Goal: Task Accomplishment & Management: Use online tool/utility

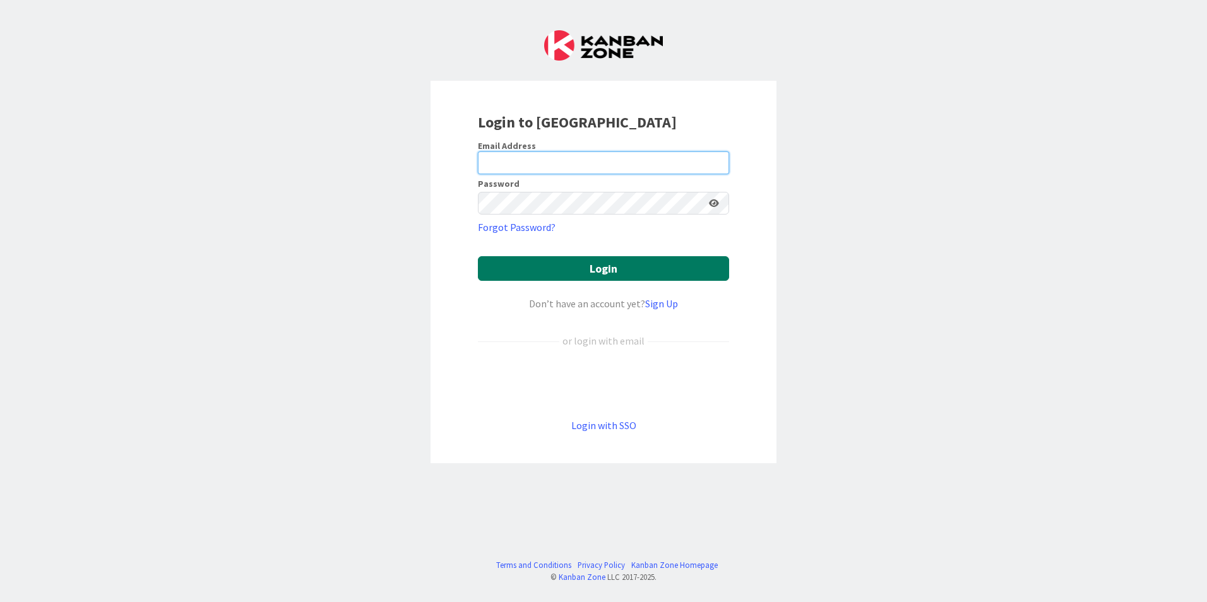
type input "[EMAIL_ADDRESS][PERSON_NAME][DOMAIN_NAME]"
click at [603, 266] on button "Login" at bounding box center [603, 268] width 251 height 25
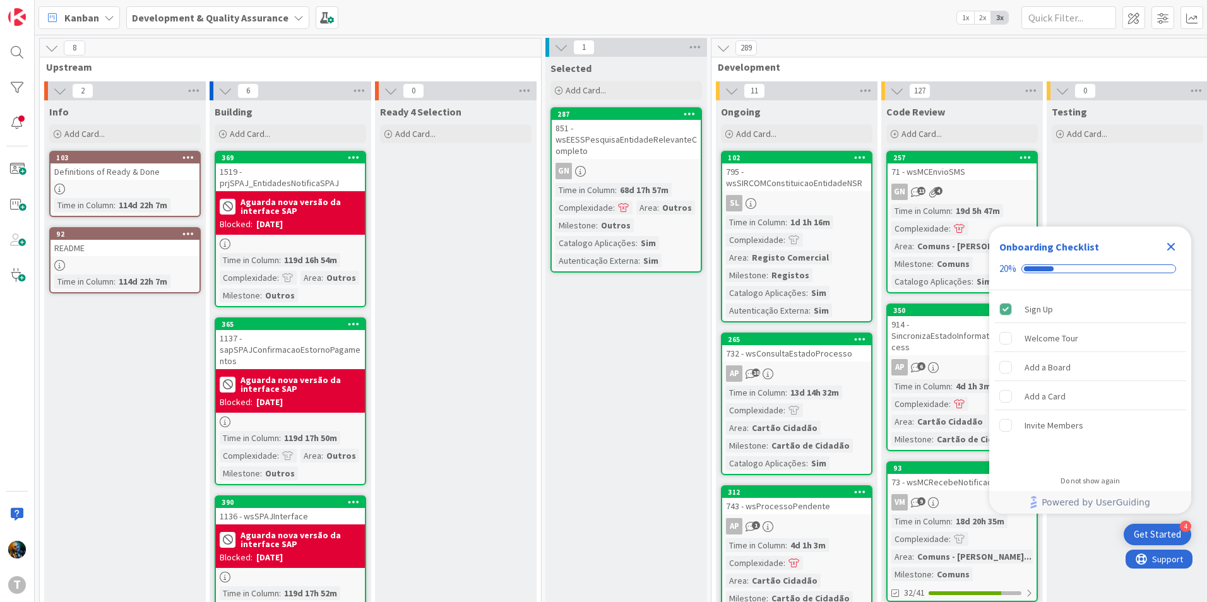
click at [1178, 252] on icon "Close Checklist" at bounding box center [1170, 246] width 15 height 15
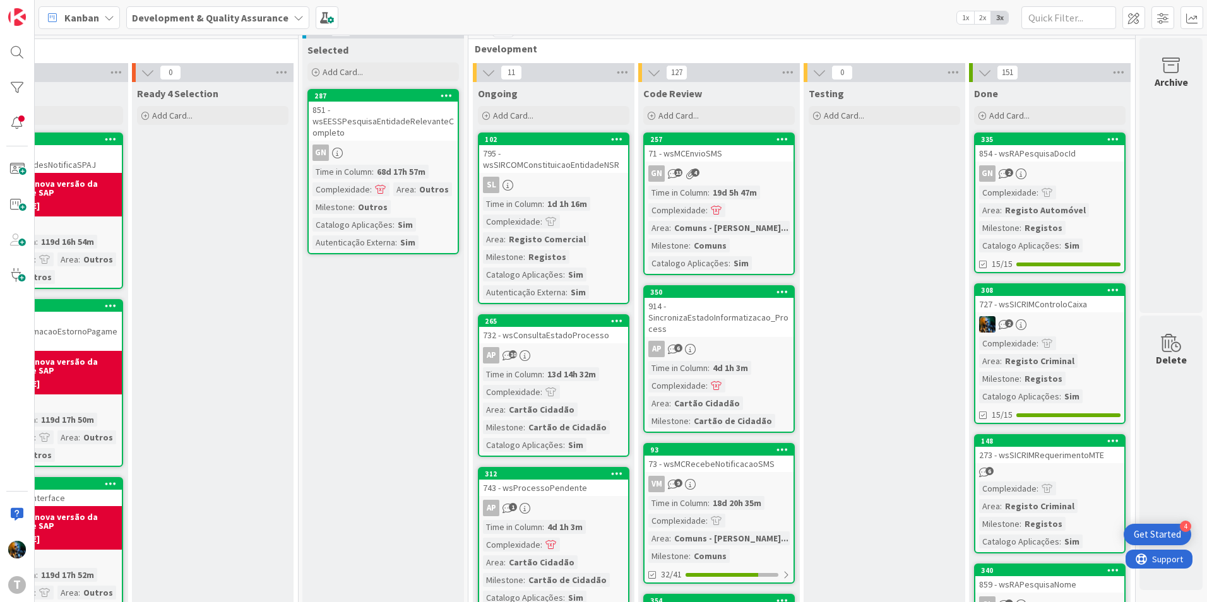
scroll to position [0, 252]
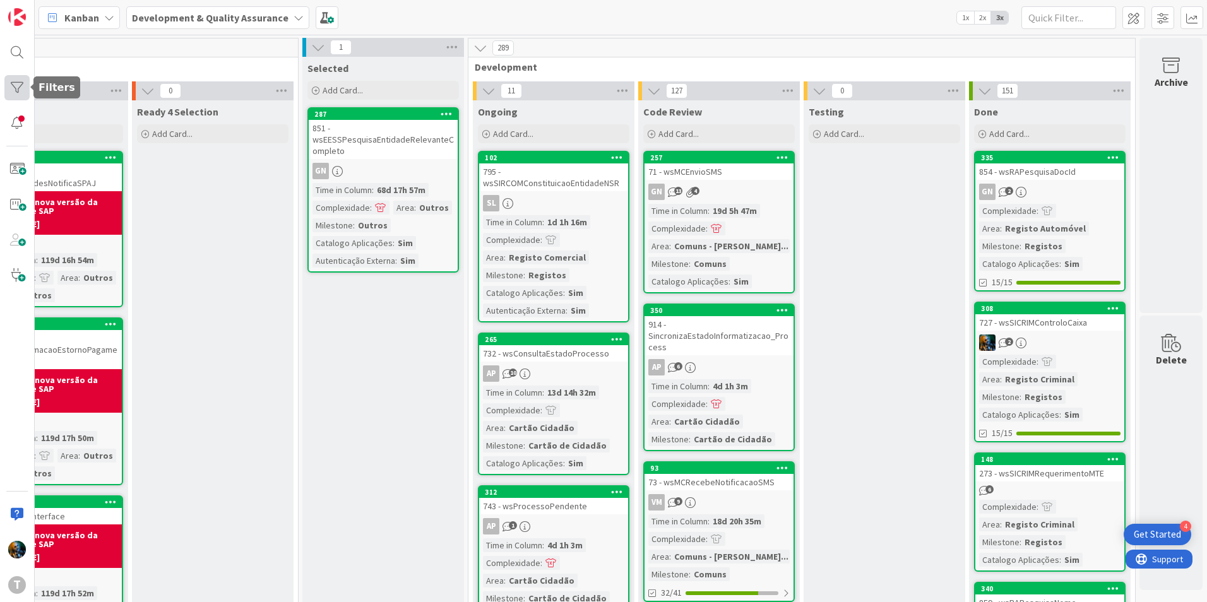
click at [25, 87] on div at bounding box center [16, 87] width 25 height 25
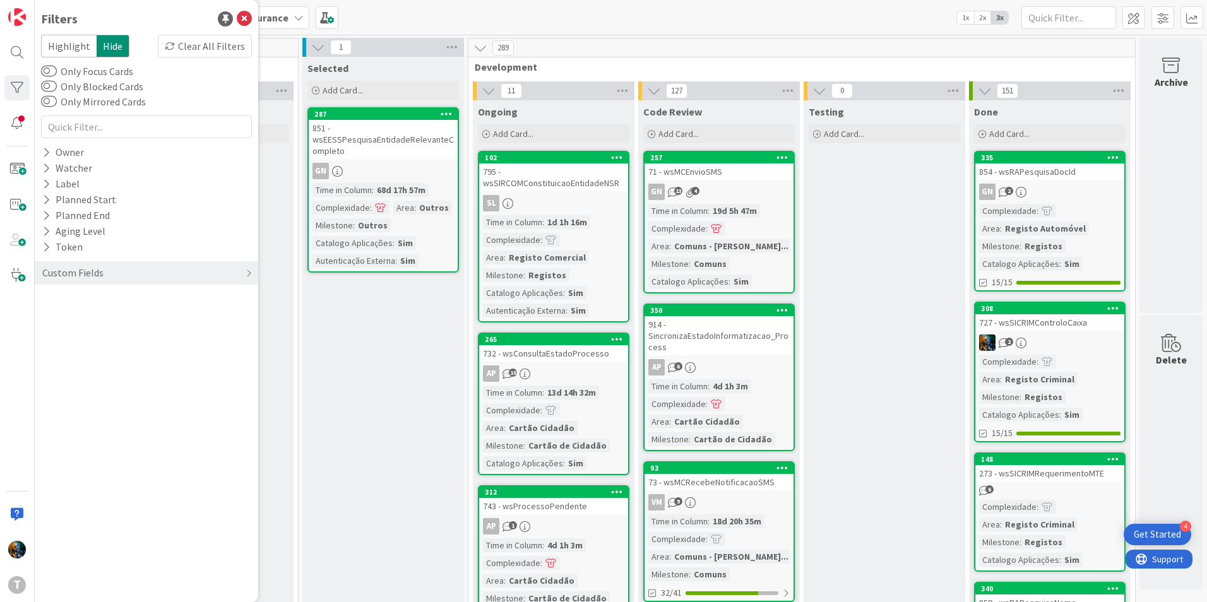
click at [58, 142] on div "Highlight Hide Clear All Filters Only Focus Cards Only Blocked Cards Only Mirro…" at bounding box center [146, 163] width 211 height 256
click at [44, 150] on icon at bounding box center [46, 152] width 8 height 11
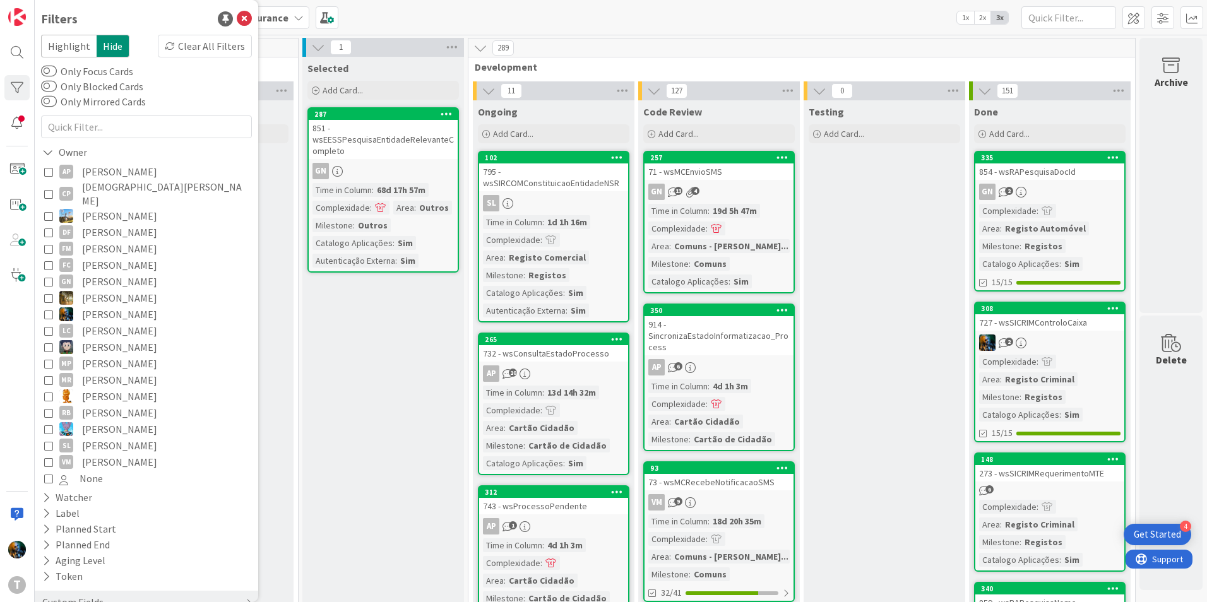
click at [48, 441] on icon at bounding box center [48, 445] width 9 height 9
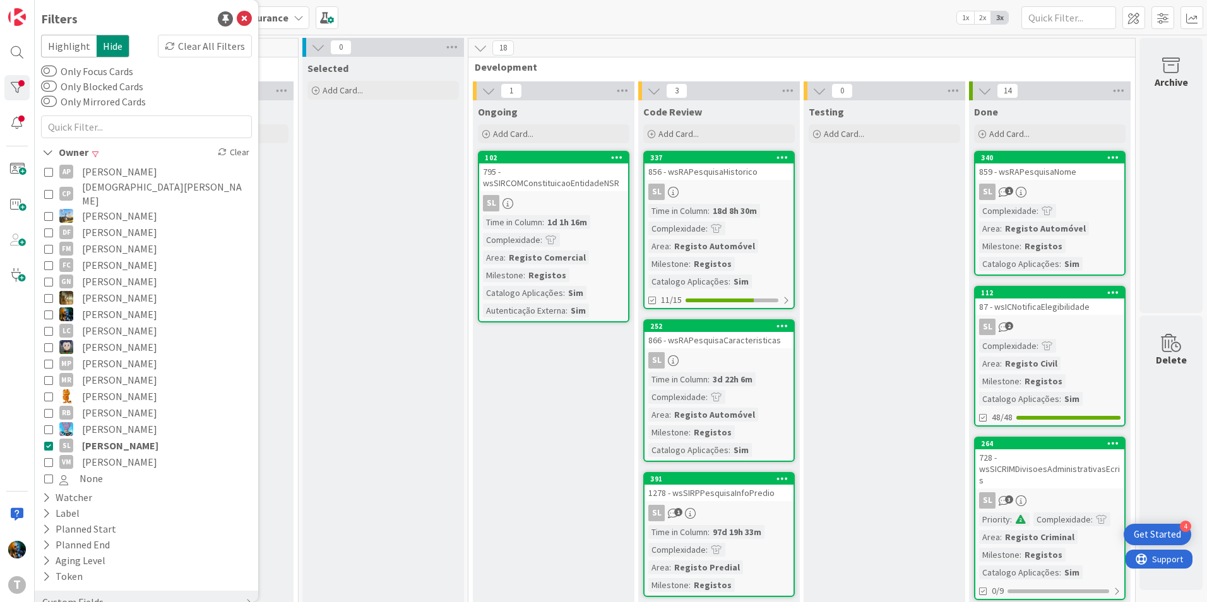
click at [46, 441] on icon at bounding box center [48, 445] width 9 height 9
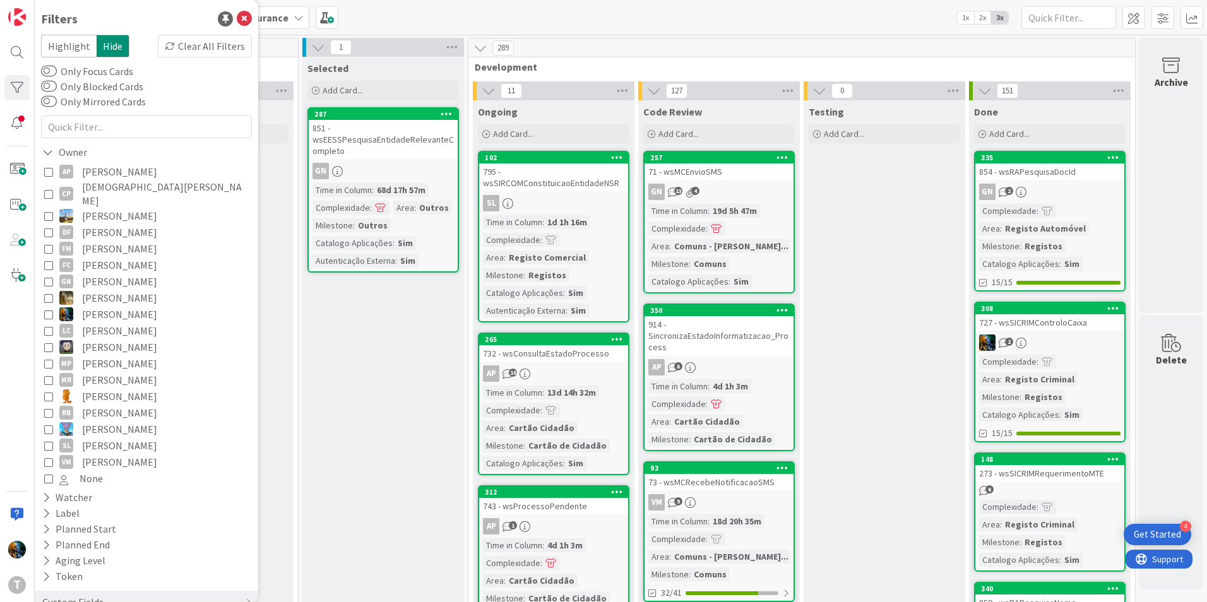
click at [50, 310] on icon at bounding box center [48, 314] width 9 height 9
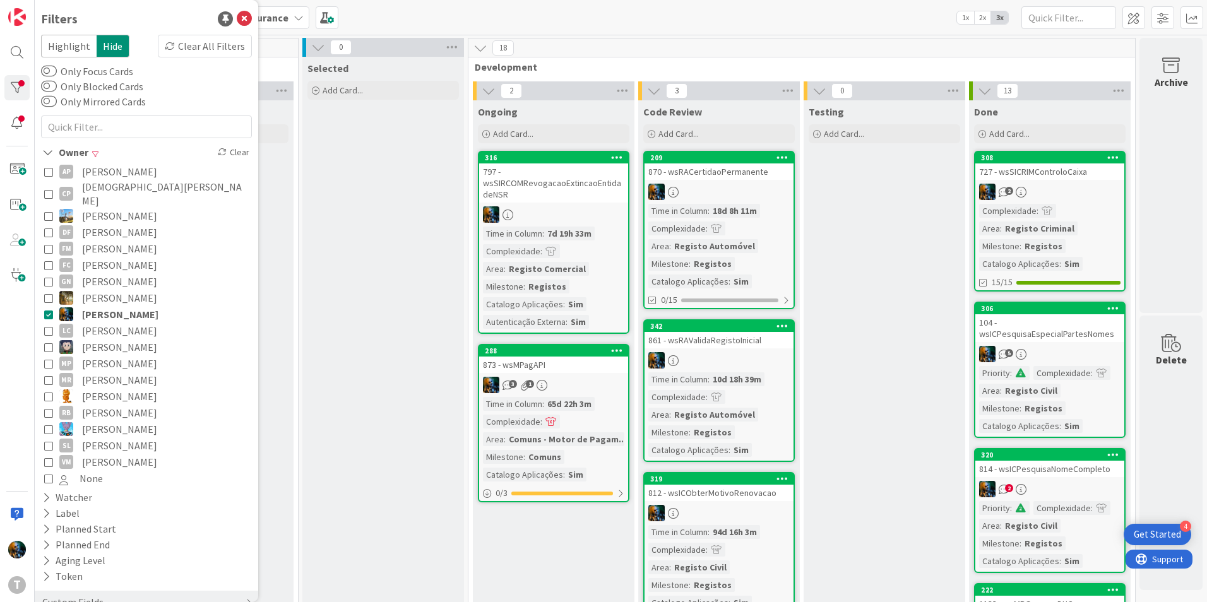
click at [48, 441] on icon at bounding box center [48, 445] width 9 height 9
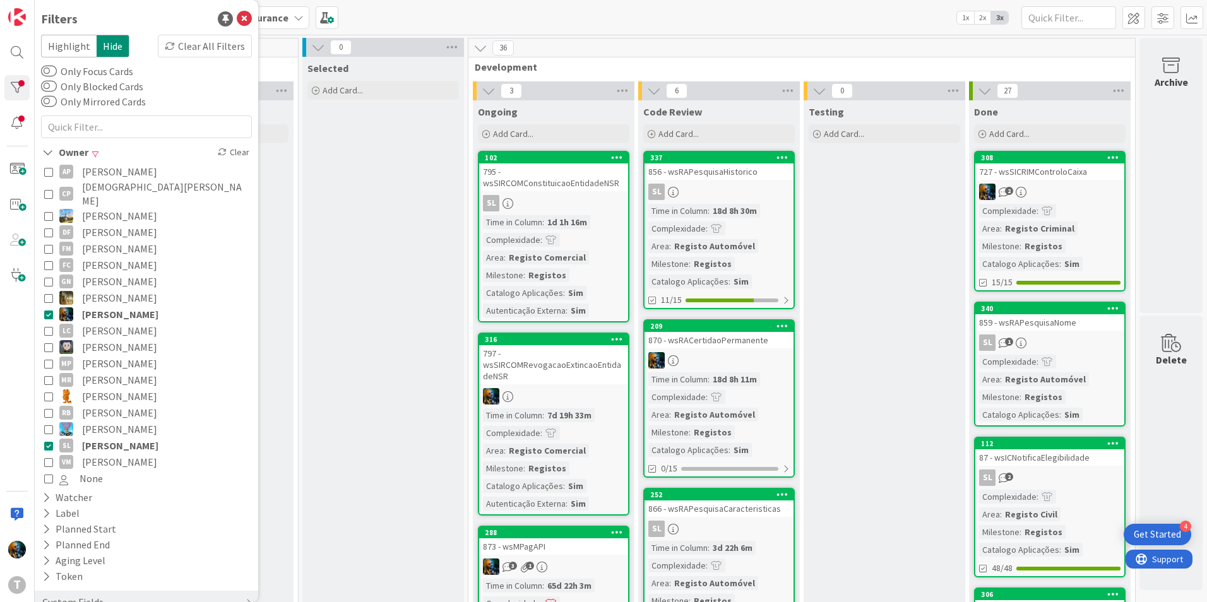
click at [48, 310] on icon at bounding box center [48, 314] width 9 height 9
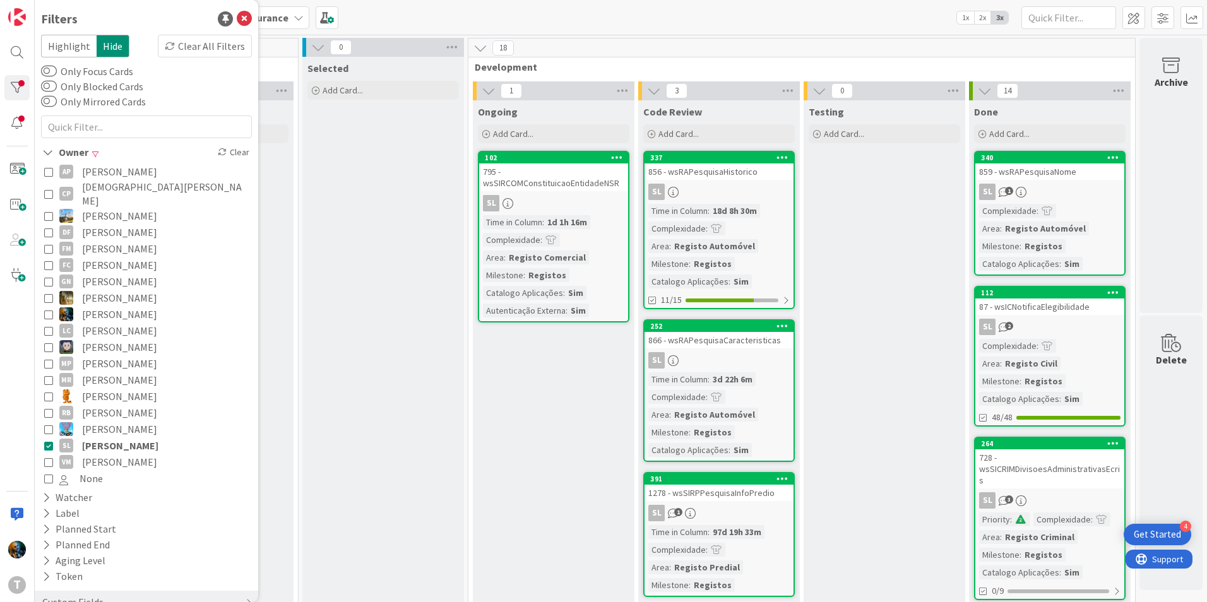
click at [46, 441] on icon at bounding box center [48, 445] width 9 height 9
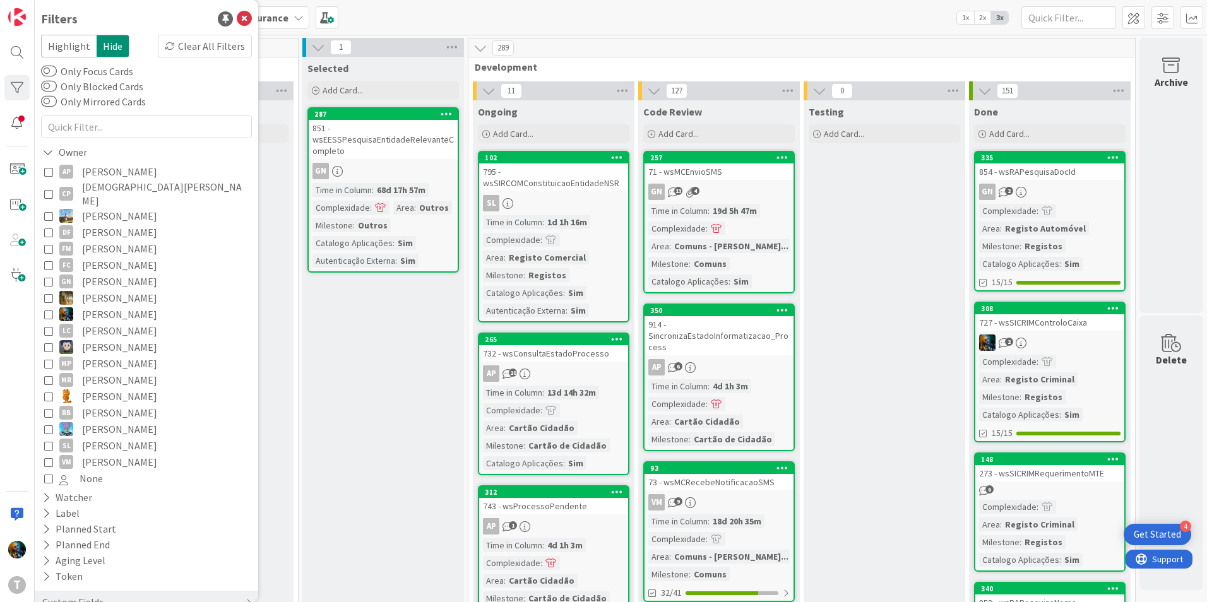
click at [47, 310] on icon at bounding box center [48, 314] width 9 height 9
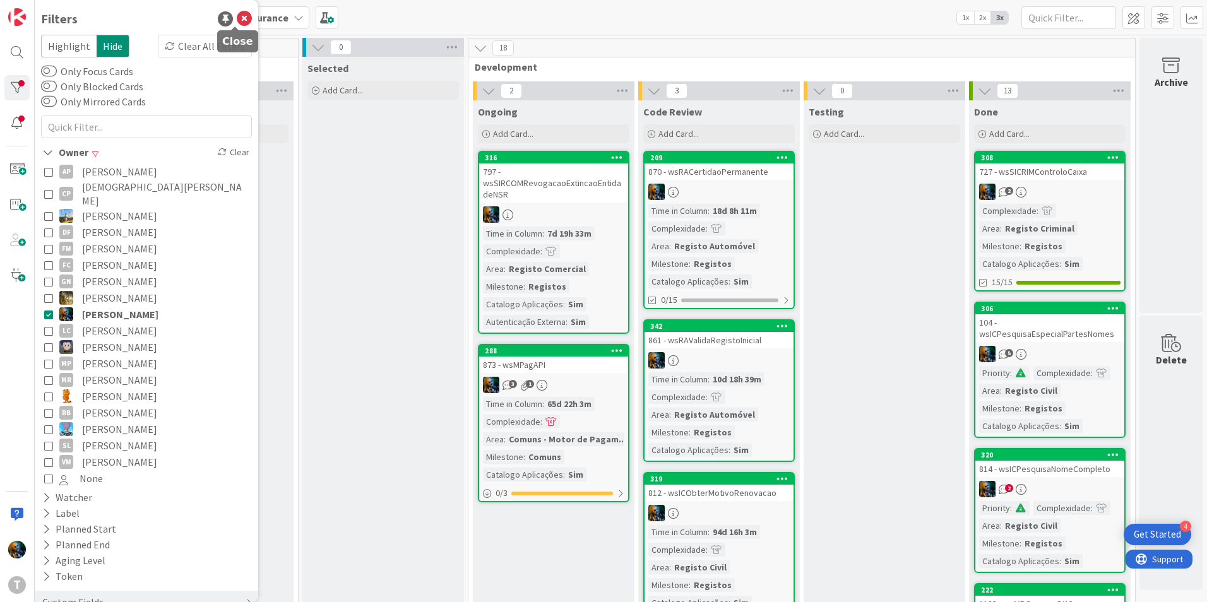
click at [238, 20] on icon at bounding box center [244, 18] width 15 height 15
